Goal: Check status

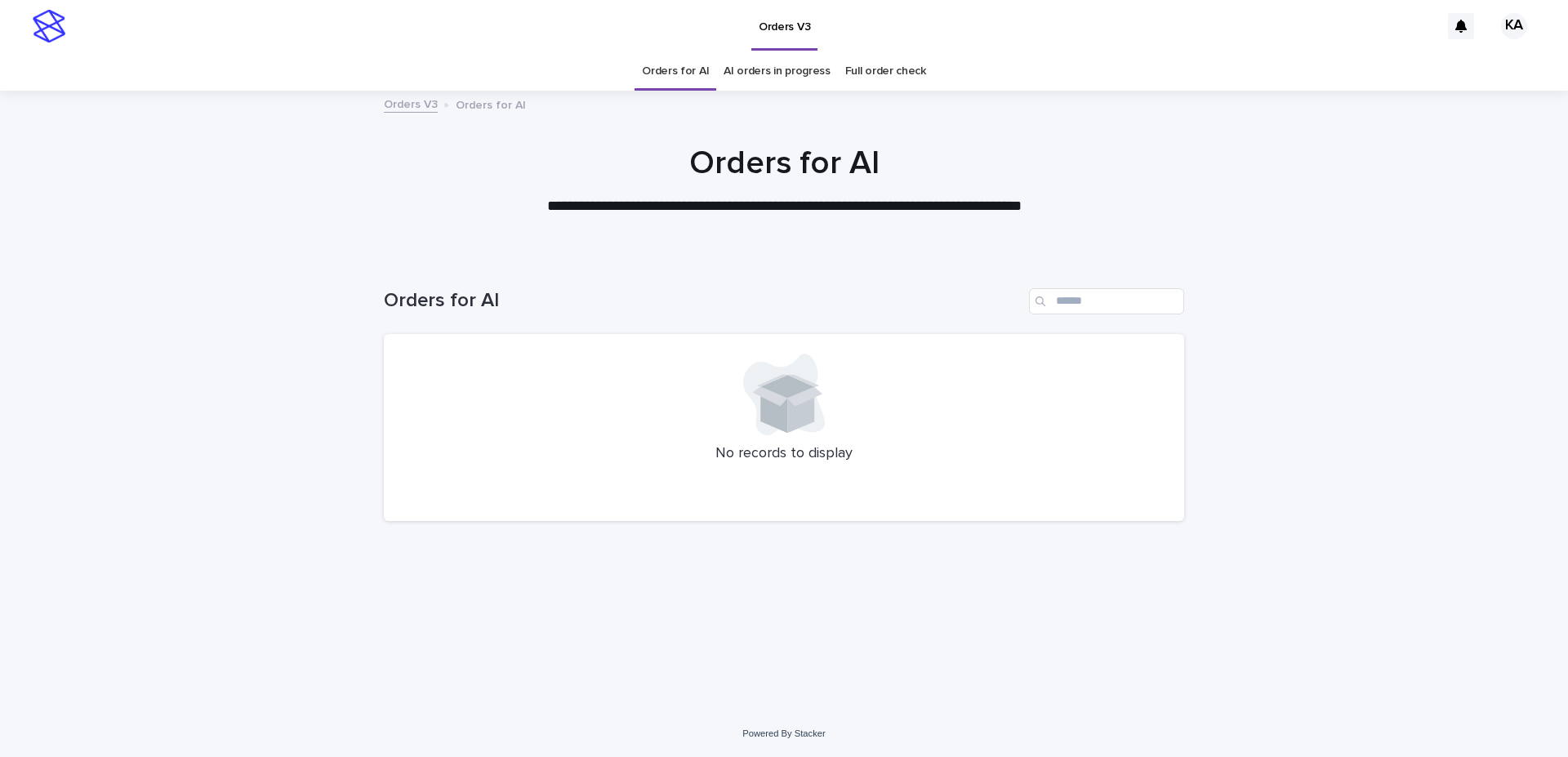
click at [776, 62] on link "AI orders in progress" at bounding box center [777, 71] width 107 height 38
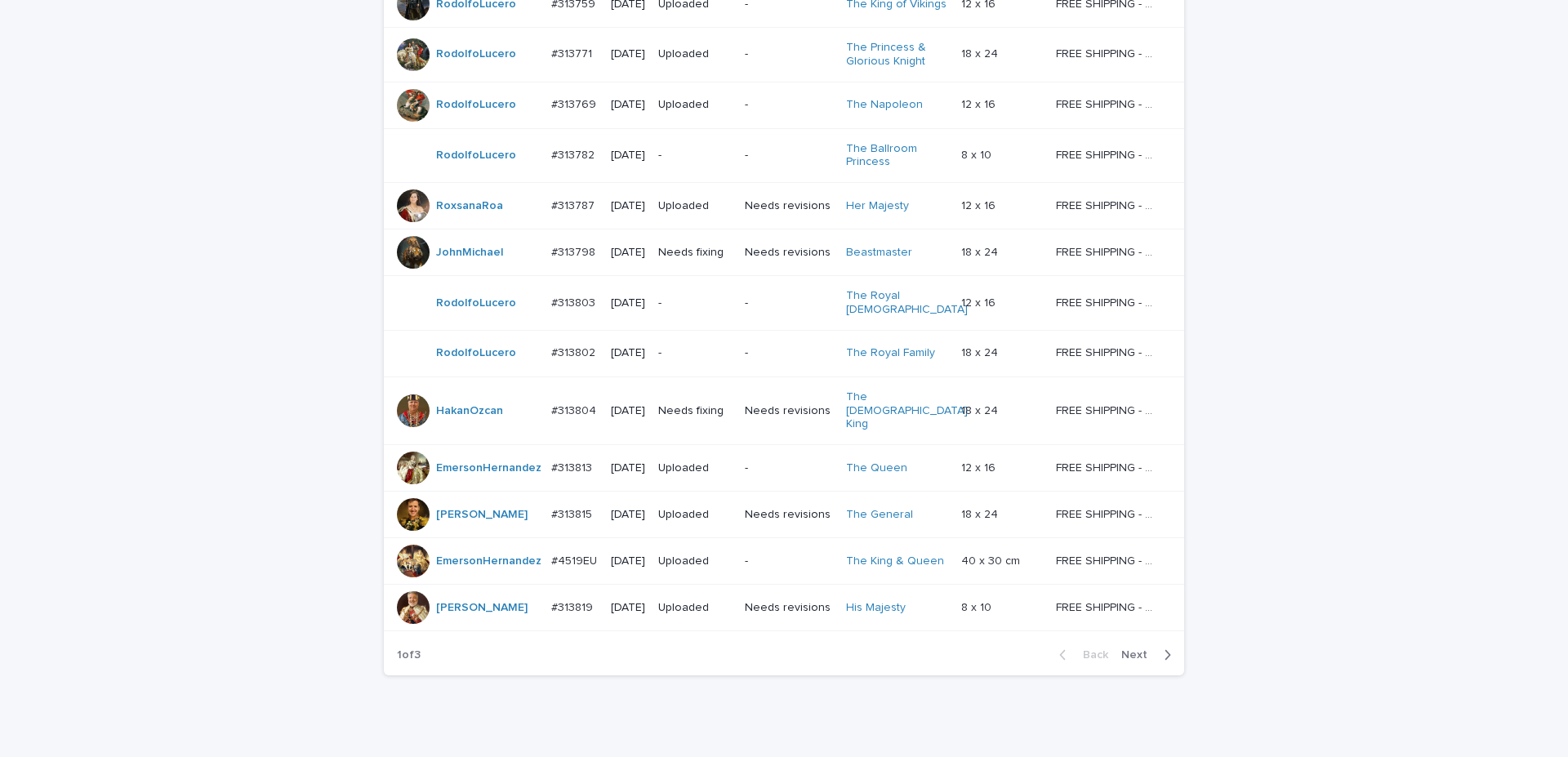
scroll to position [1226, 0]
click at [1134, 648] on span "Next" at bounding box center [1140, 654] width 36 height 11
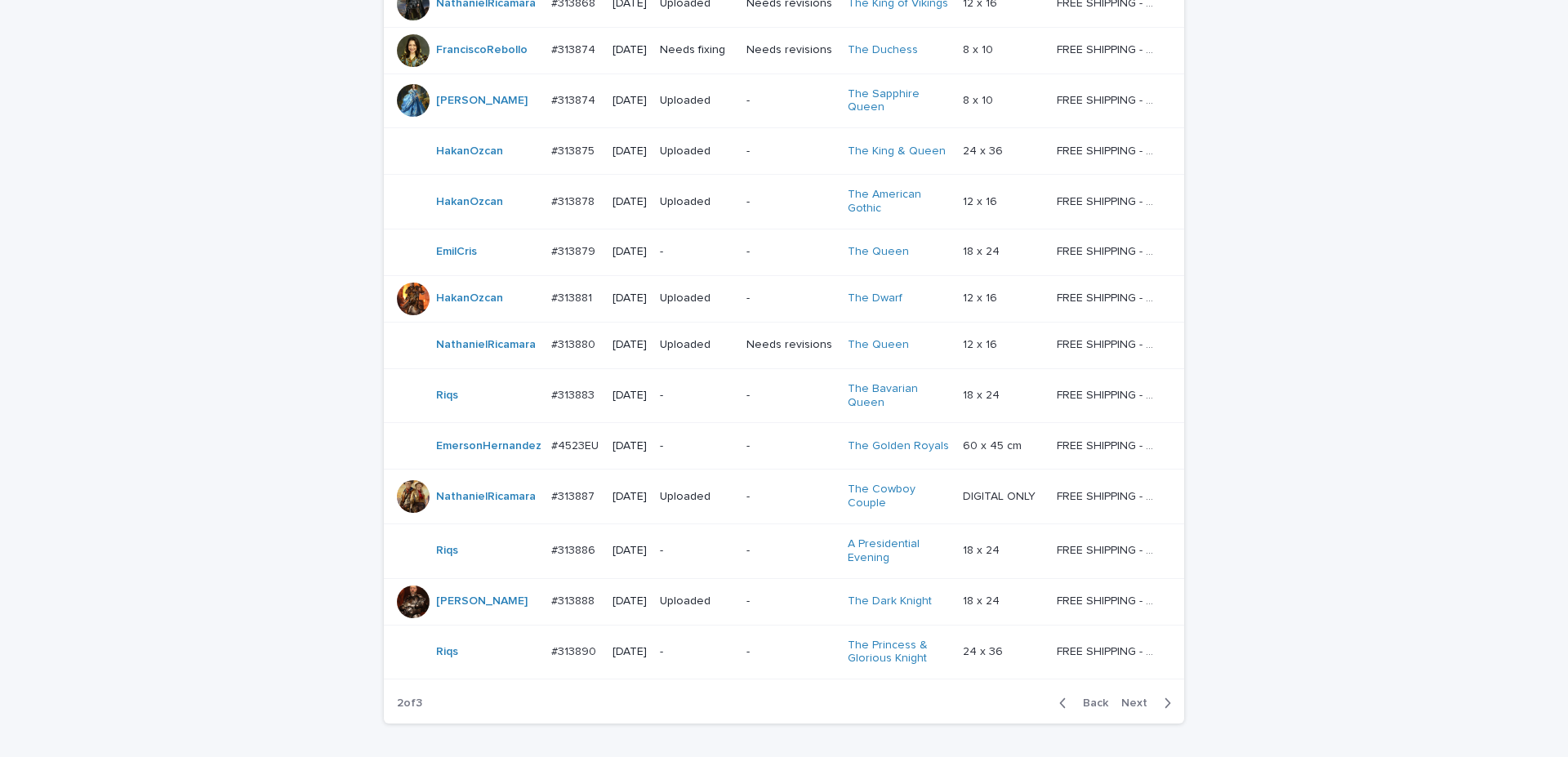
scroll to position [1257, 0]
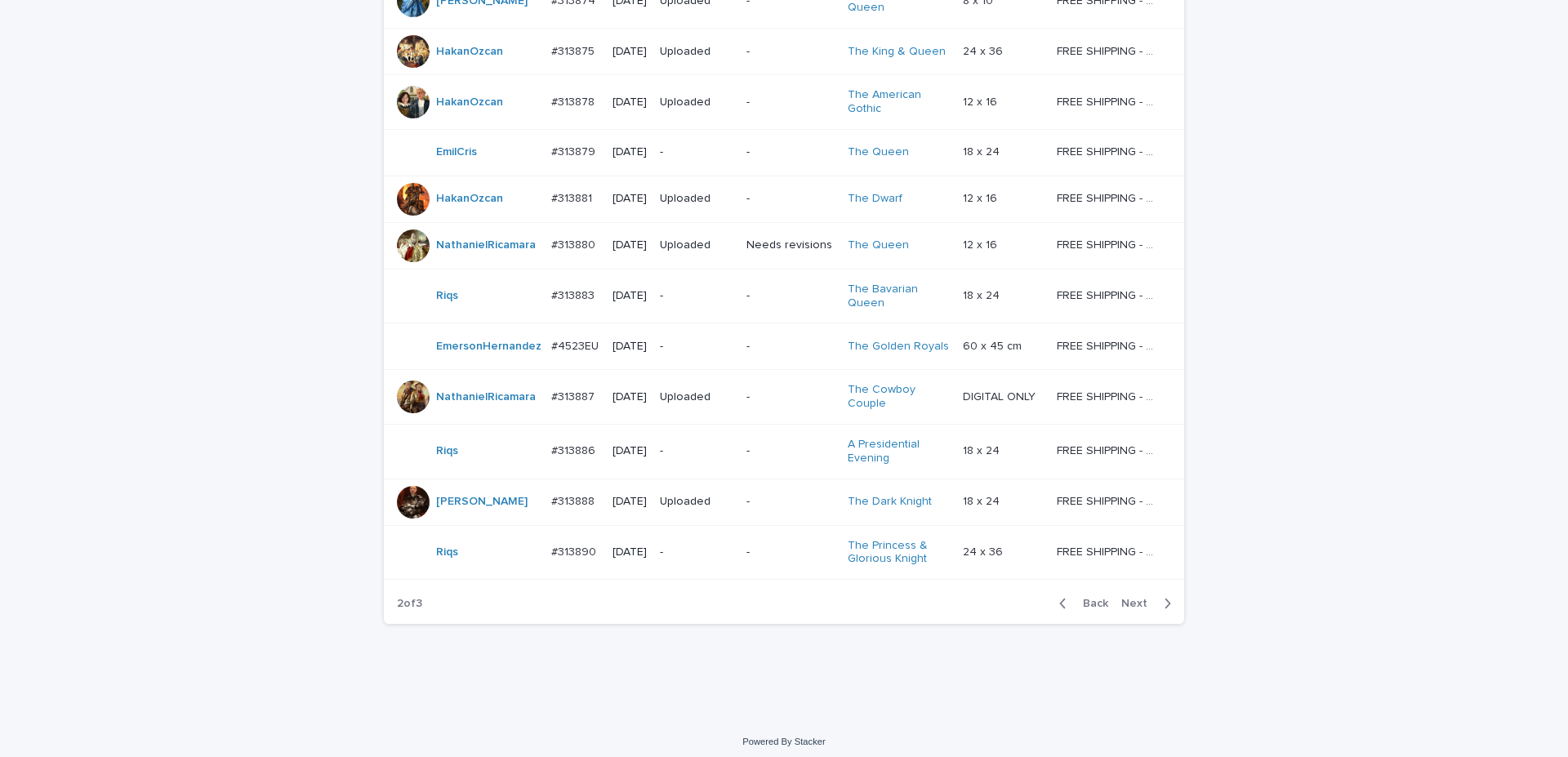
click at [1127, 598] on span "Next" at bounding box center [1140, 603] width 36 height 11
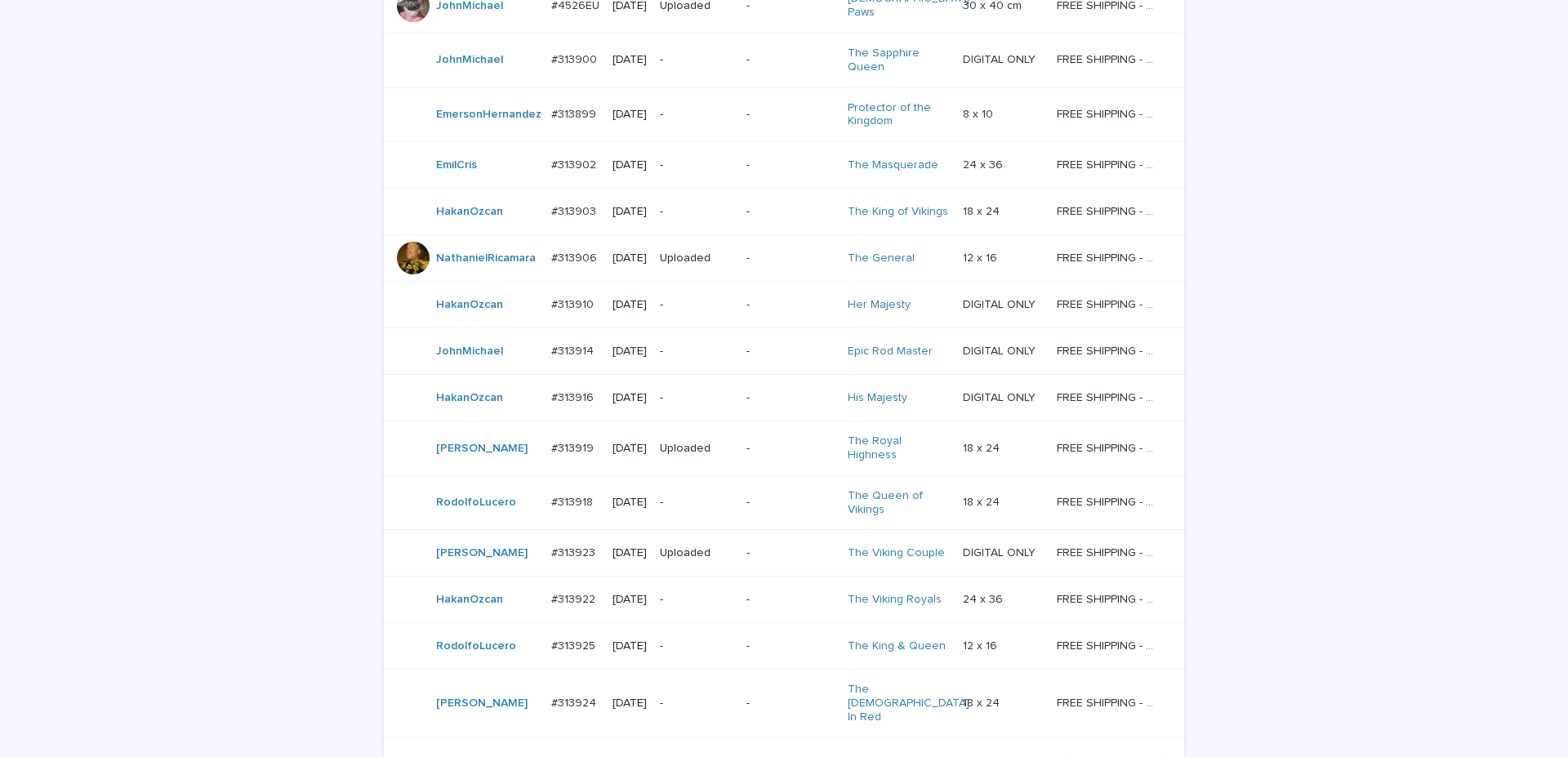
scroll to position [769, 0]
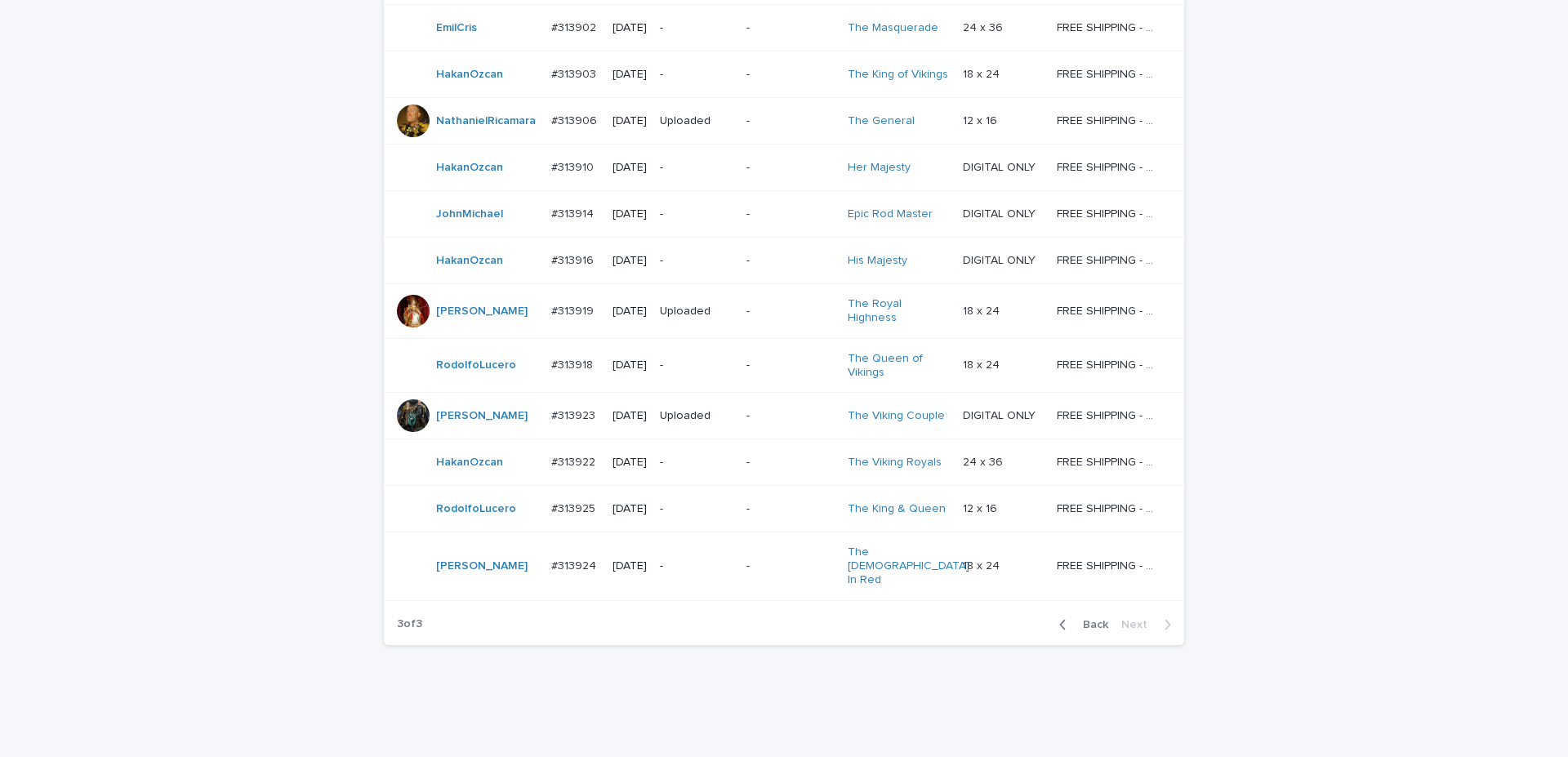
click at [1089, 619] on span "Back" at bounding box center [1091, 625] width 35 height 11
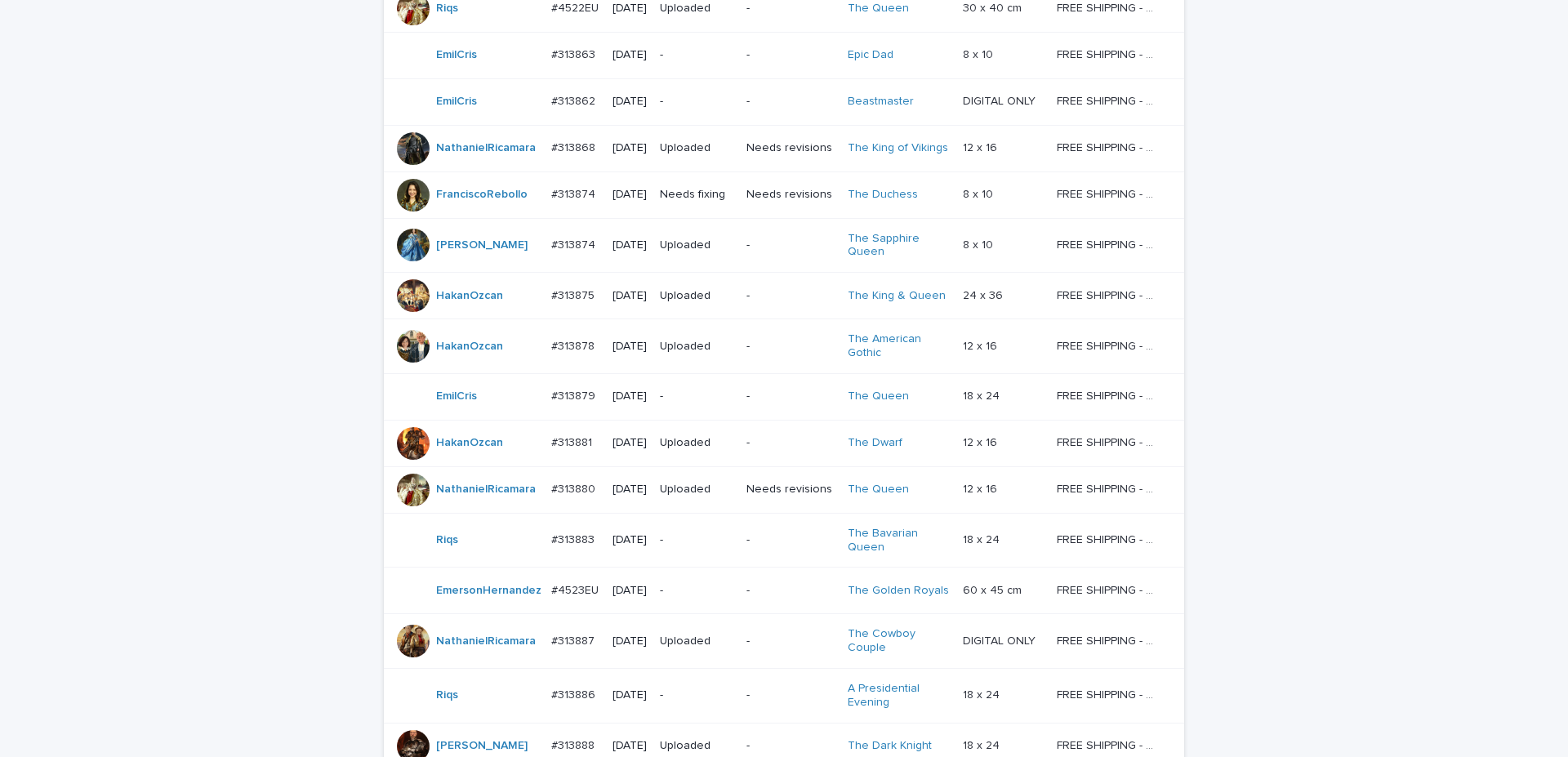
scroll to position [1257, 0]
